Goal: Information Seeking & Learning: Learn about a topic

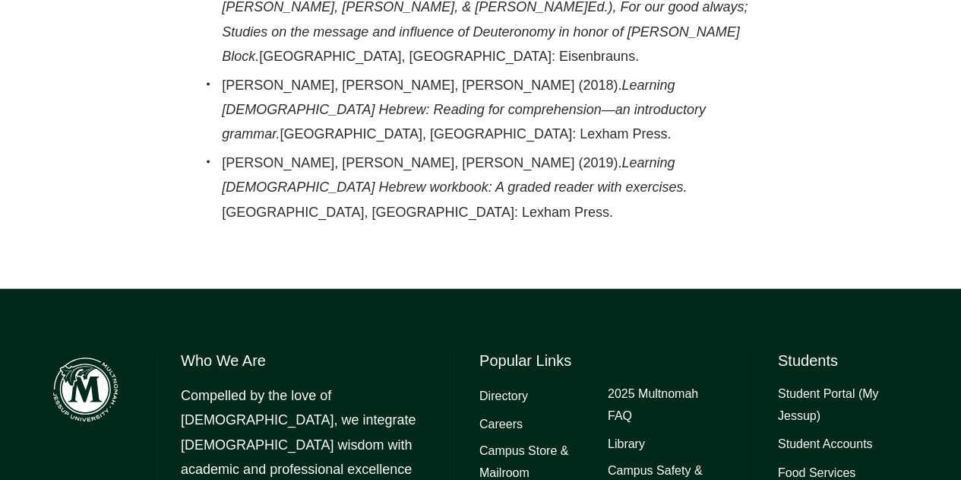
scroll to position [1576, 0]
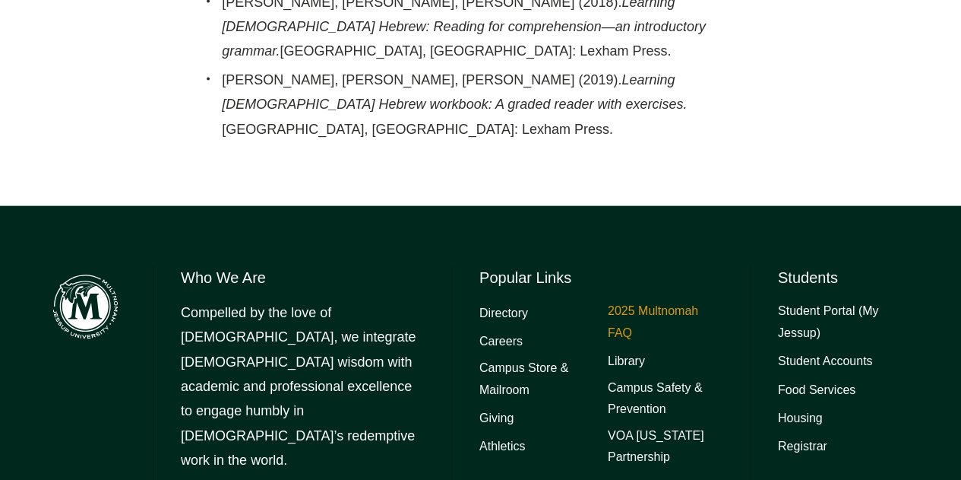
click at [623, 300] on link "2025 Multnomah FAQ" at bounding box center [665, 322] width 115 height 44
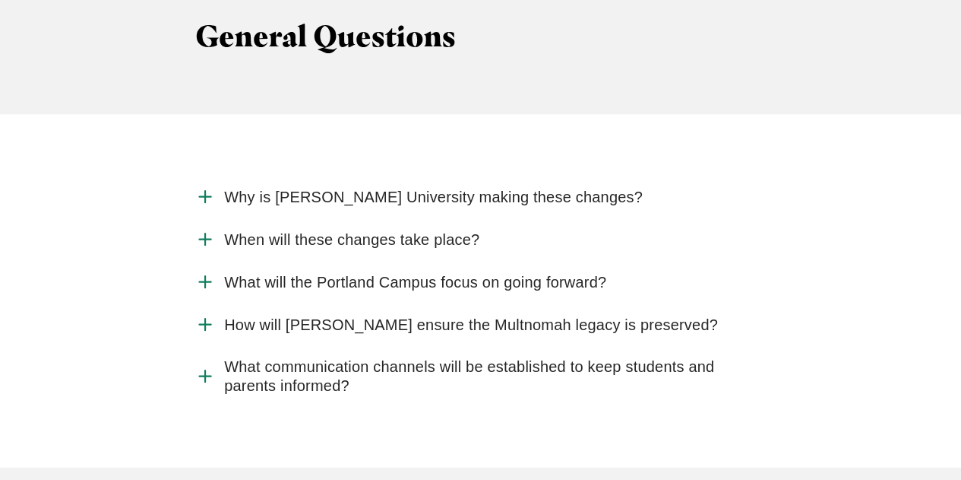
scroll to position [1654, 0]
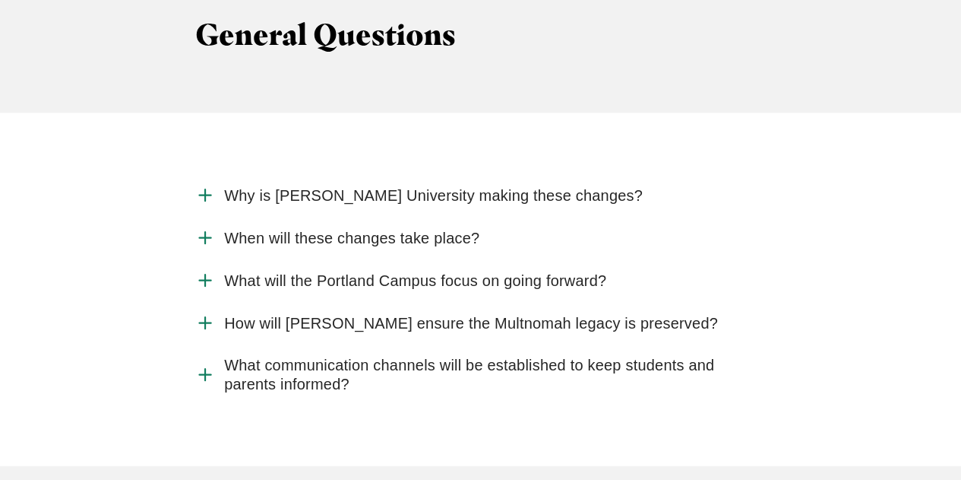
click at [301, 314] on span "How will [PERSON_NAME] ensure the Multnomah legacy is preserved?" at bounding box center [471, 323] width 494 height 19
click at [0, 0] on input "How will [PERSON_NAME] ensure the Multnomah legacy is preserved?" at bounding box center [0, 0] width 0 height 0
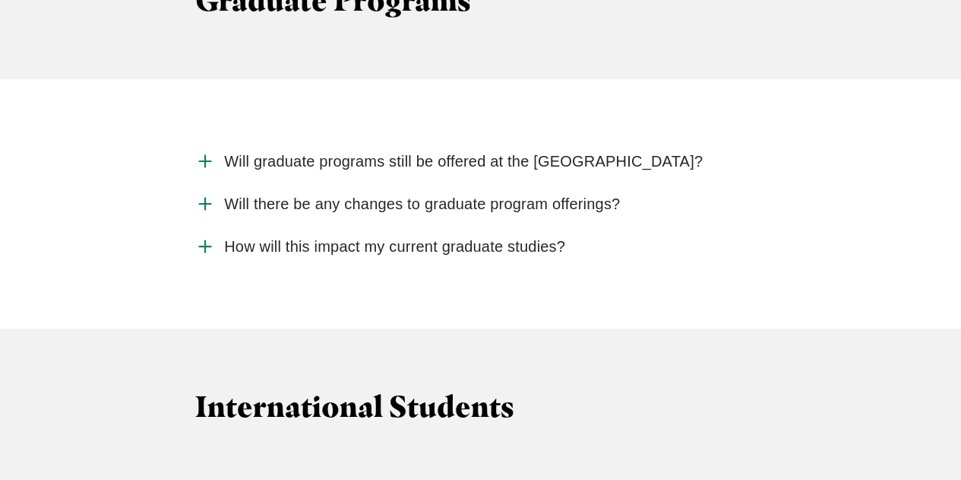
scroll to position [2770, 0]
click at [277, 236] on span "How will this impact my current graduate studies?" at bounding box center [394, 245] width 341 height 19
click at [0, 0] on input "How will this impact my current graduate studies?" at bounding box center [0, 0] width 0 height 0
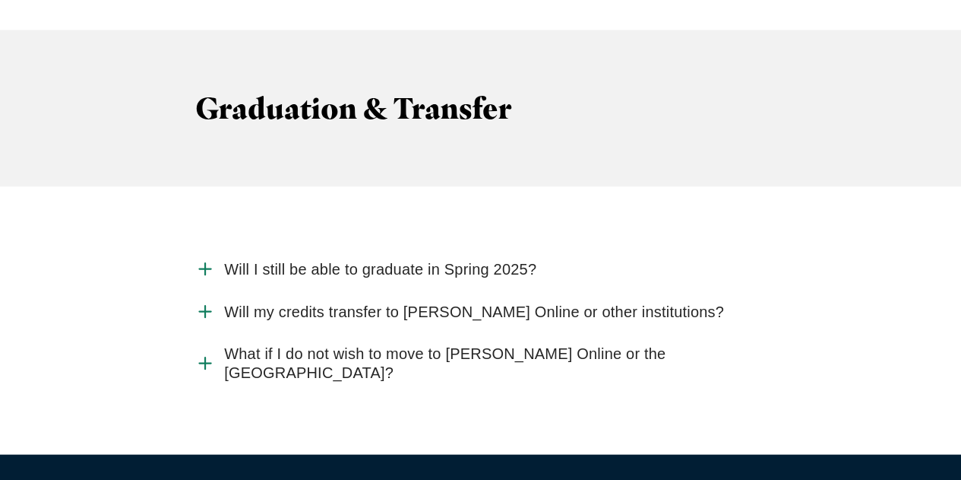
scroll to position [4281, 0]
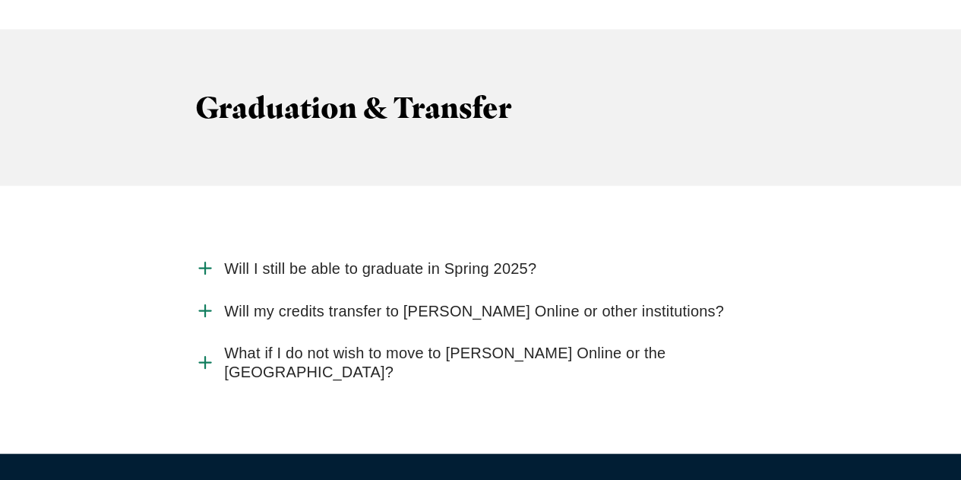
click at [292, 343] on span "What if I do not wish to move to [PERSON_NAME] Online or the [GEOGRAPHIC_DATA]?" at bounding box center [495, 362] width 542 height 38
click at [0, 0] on input "What if I do not wish to move to [PERSON_NAME] Online or the [GEOGRAPHIC_DATA]?" at bounding box center [0, 0] width 0 height 0
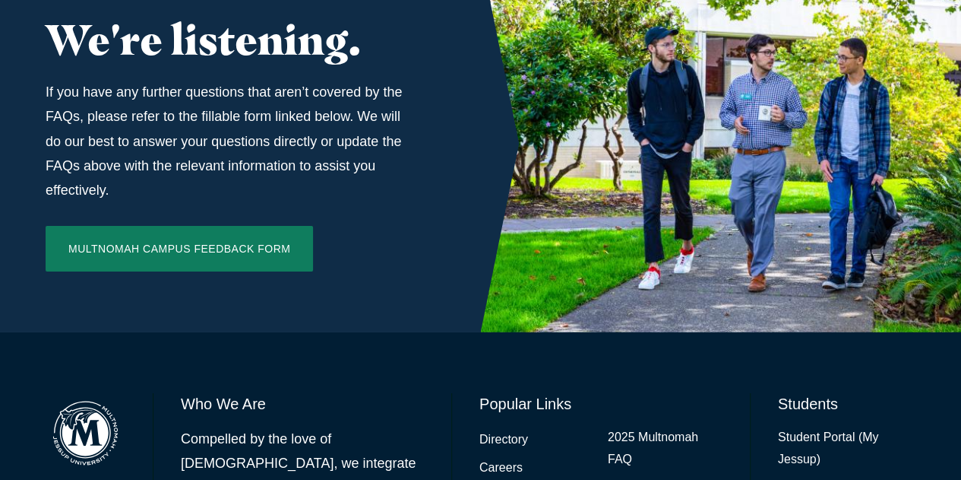
scroll to position [5380, 0]
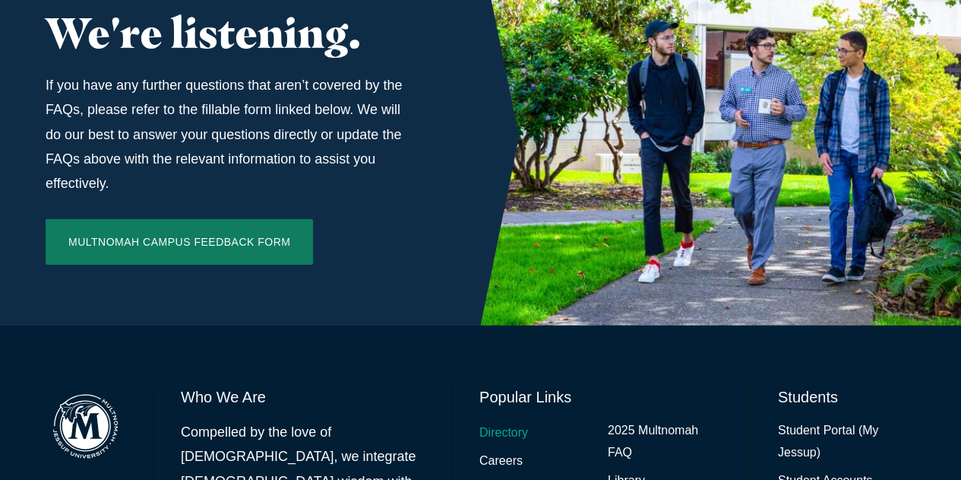
click at [509, 422] on link "Directory" at bounding box center [504, 433] width 49 height 22
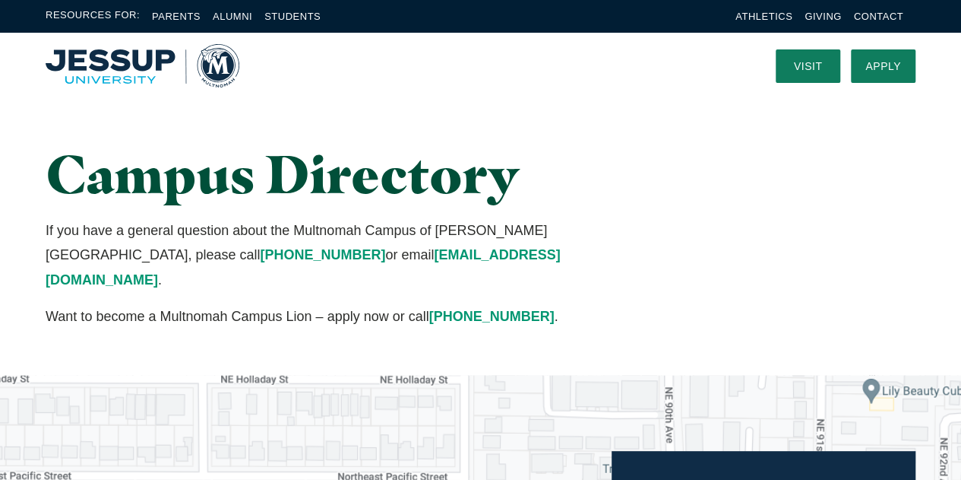
click at [222, 68] on img "Home" at bounding box center [143, 65] width 194 height 43
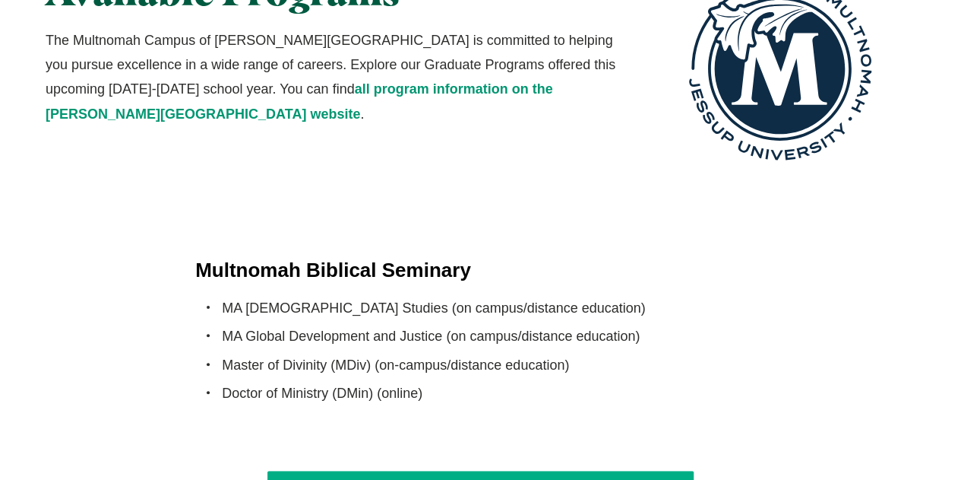
scroll to position [2917, 0]
